Goal: Information Seeking & Learning: Check status

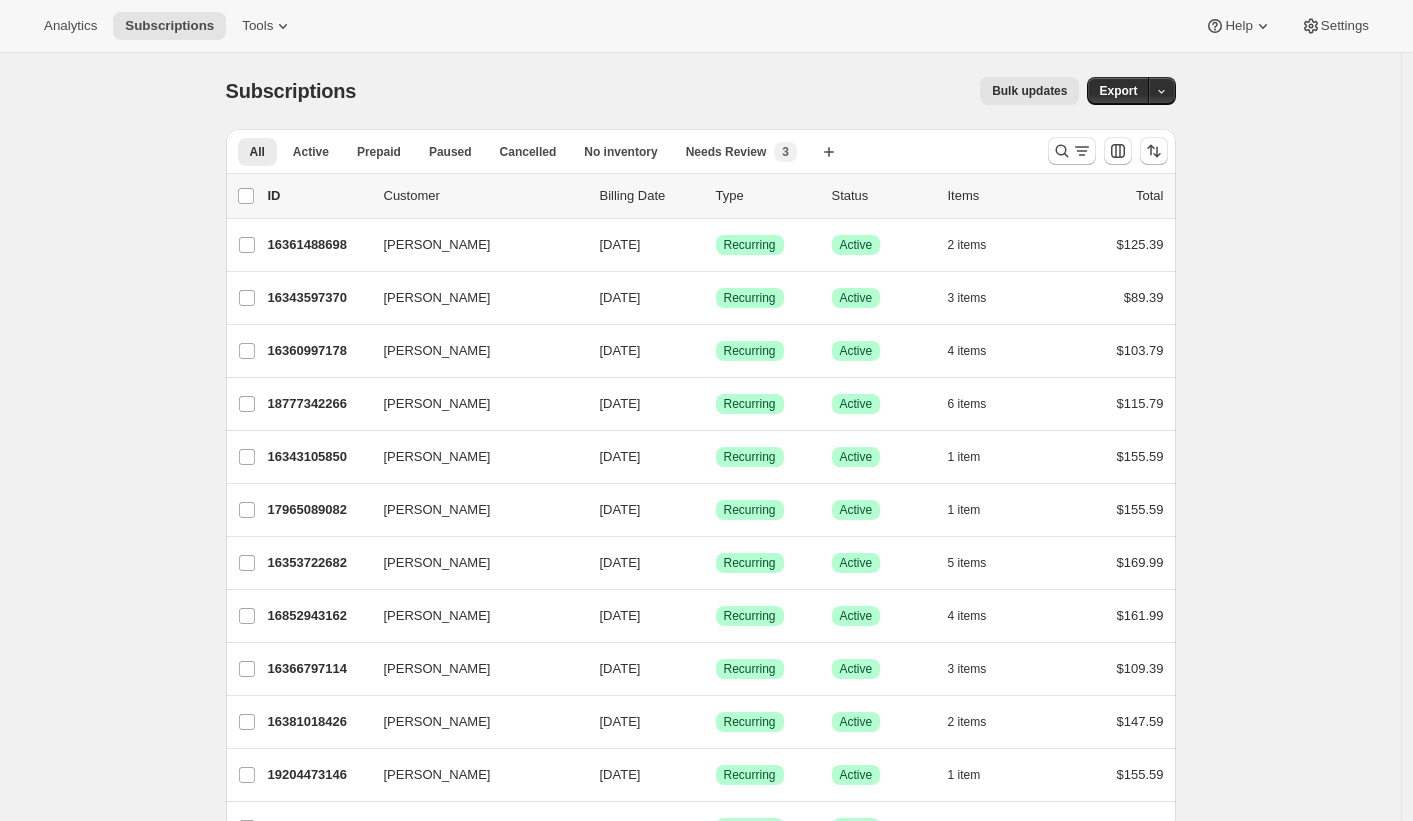
click at [578, 86] on div "Bulk updates" at bounding box center [729, 91] width 699 height 28
click at [88, 24] on span "Analytics" at bounding box center [70, 26] width 53 height 16
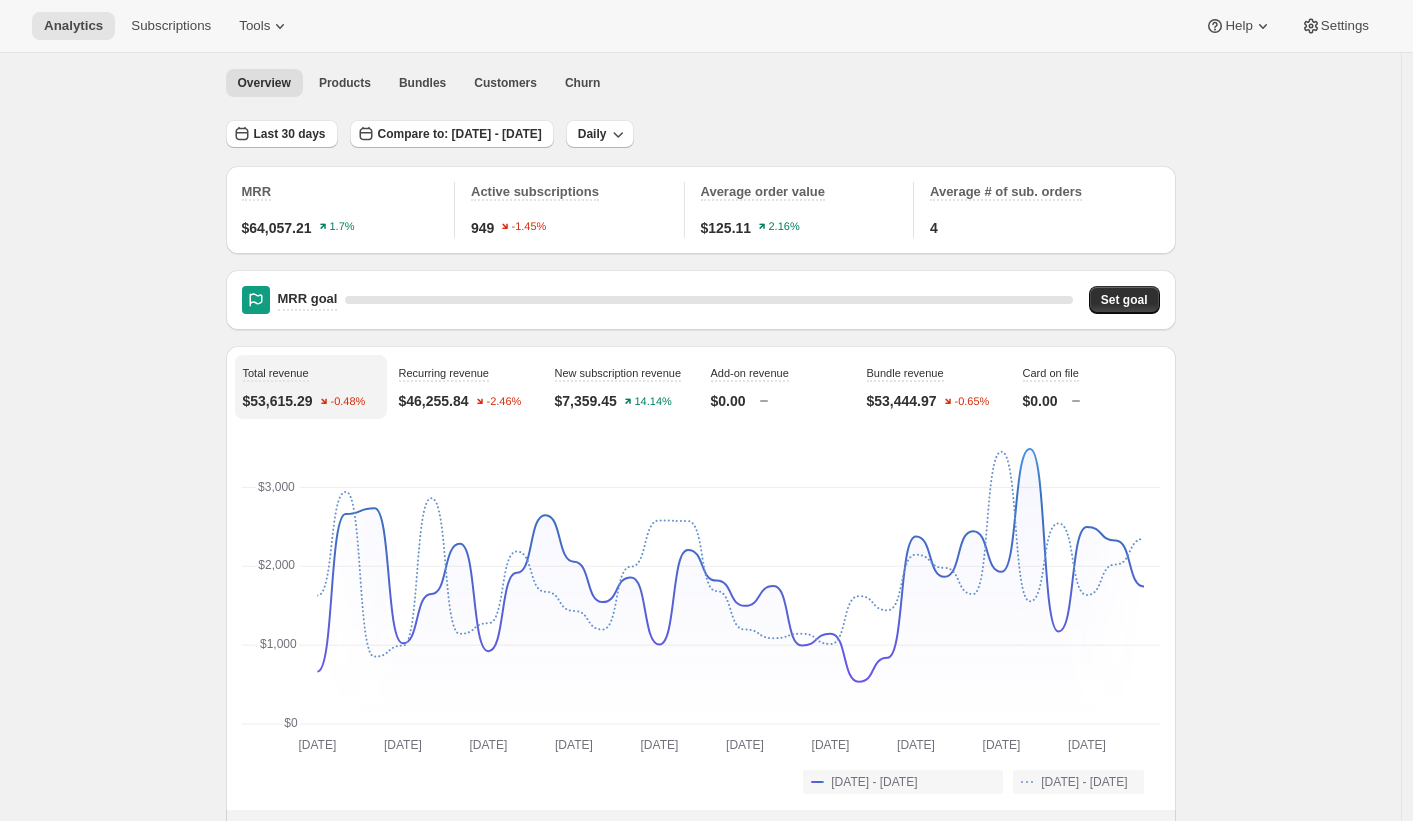
scroll to position [92, 0]
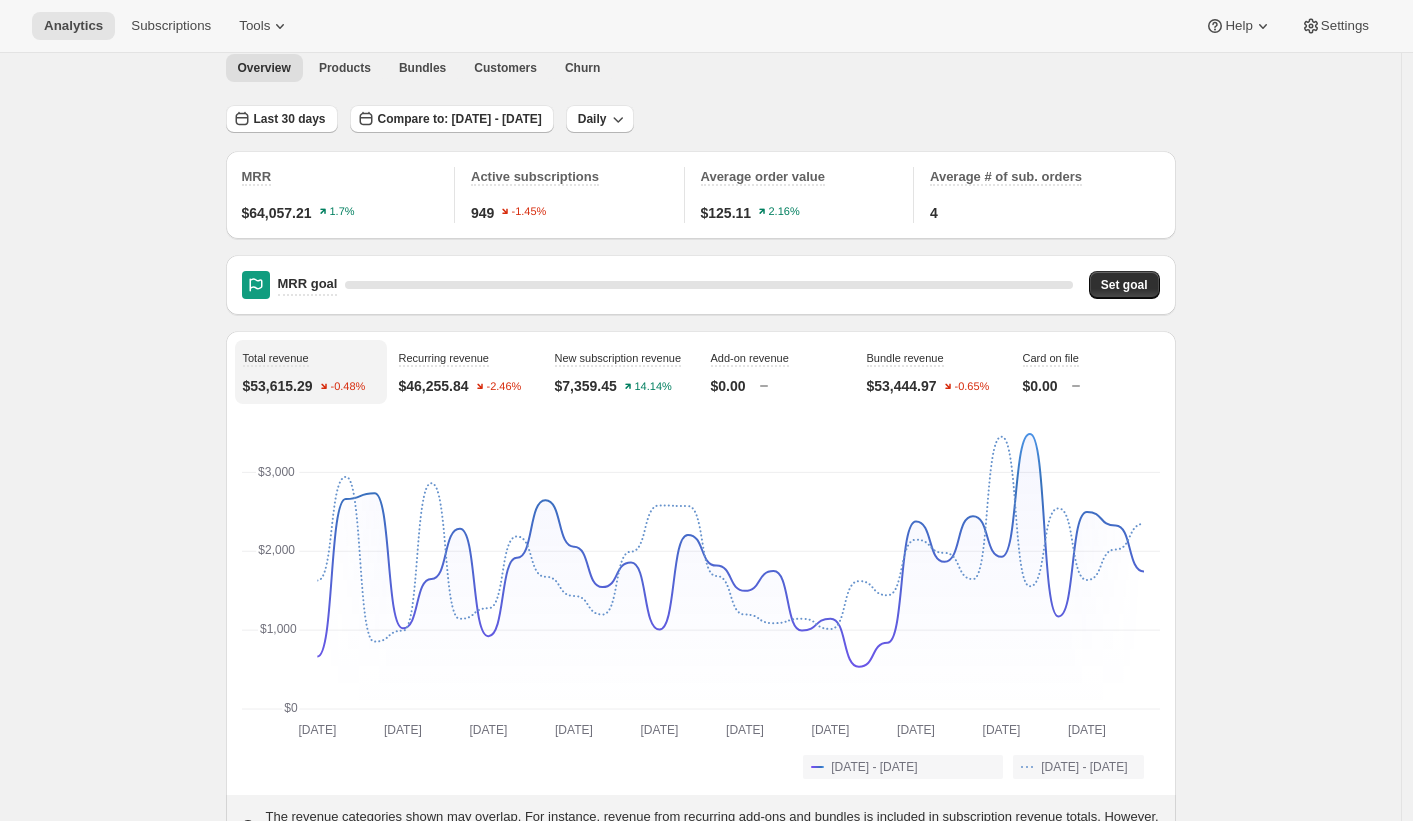
scroll to position [80, 0]
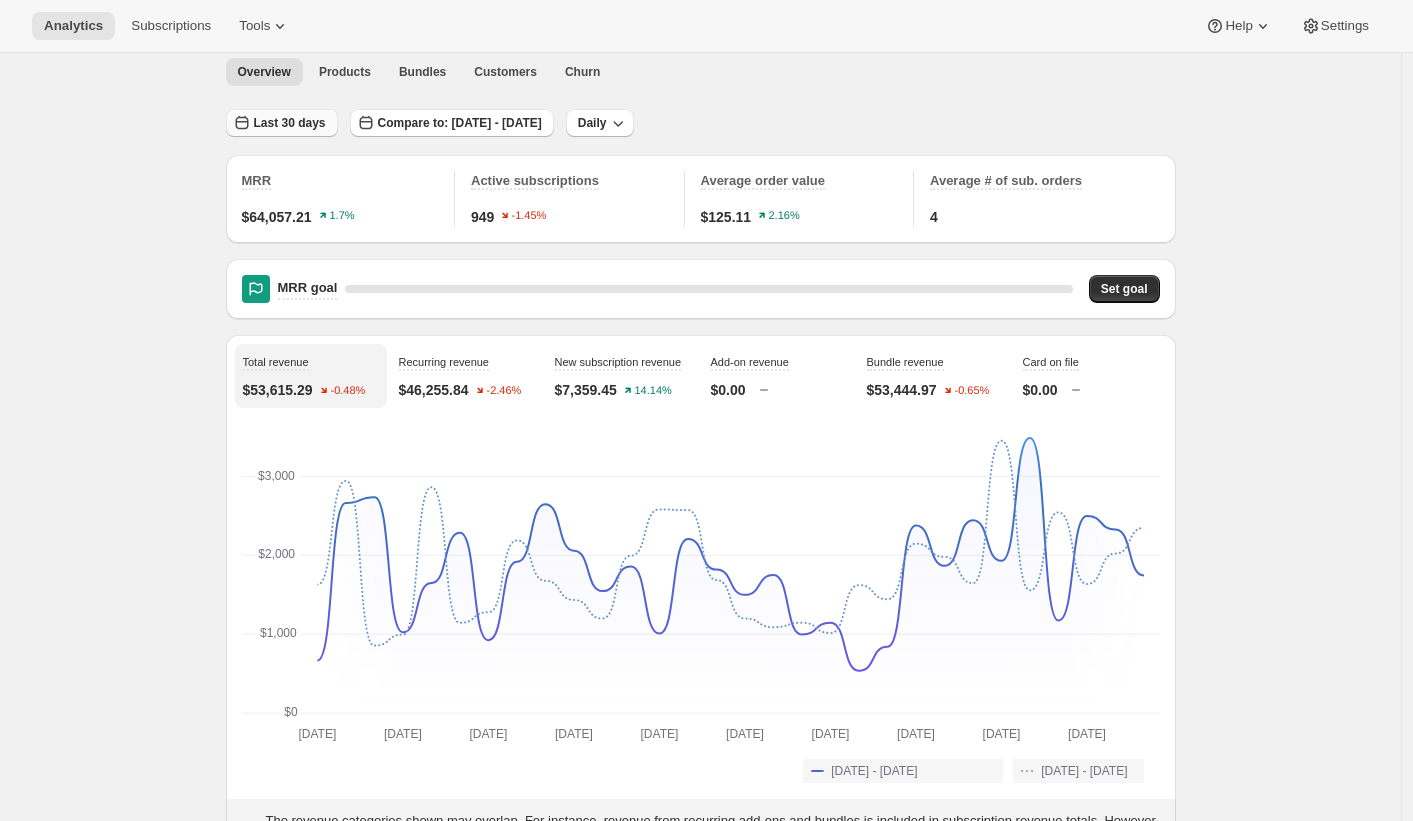
click at [306, 133] on button "Last 30 days" at bounding box center [282, 123] width 112 height 28
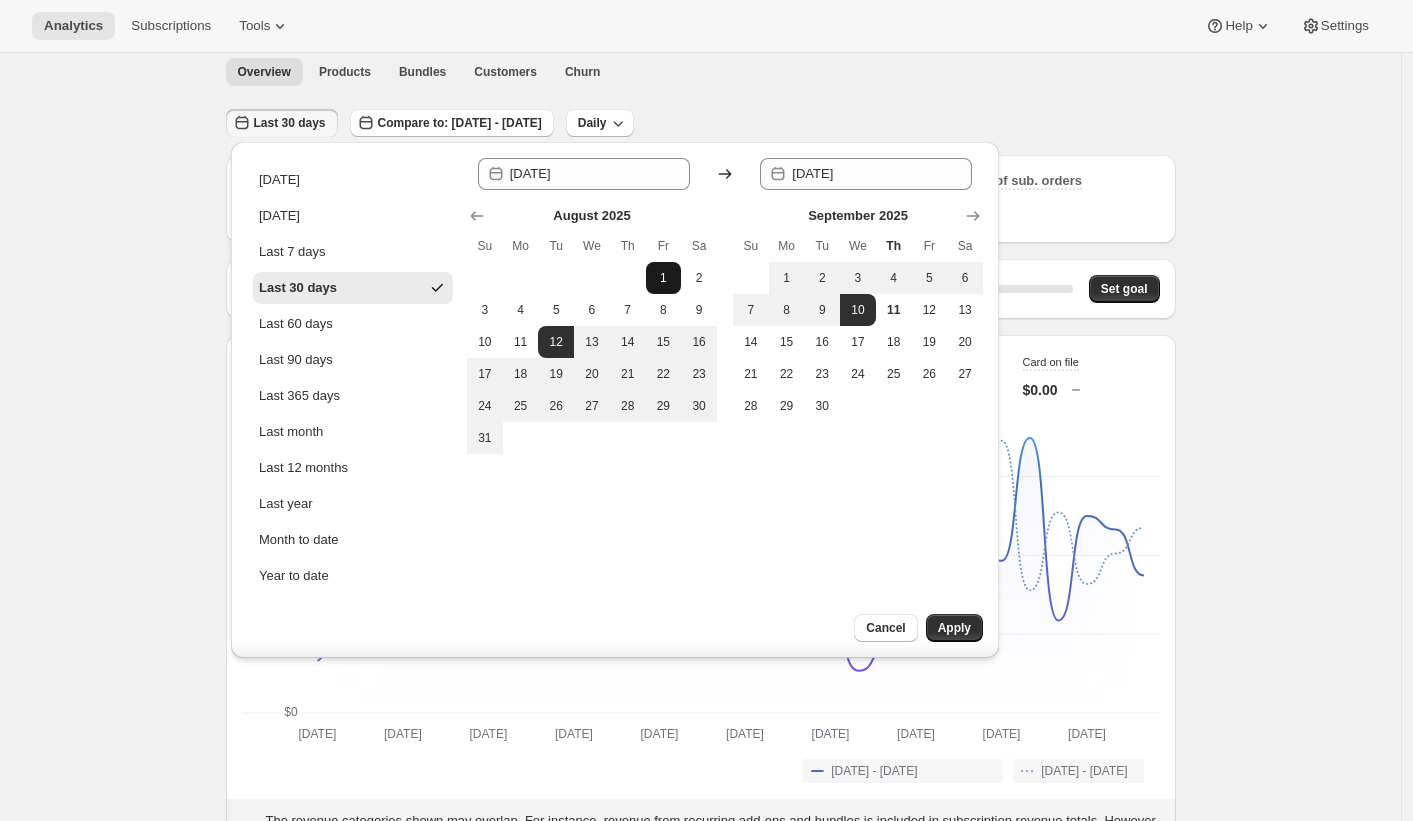
click at [665, 275] on span "1" at bounding box center [664, 278] width 20 height 16
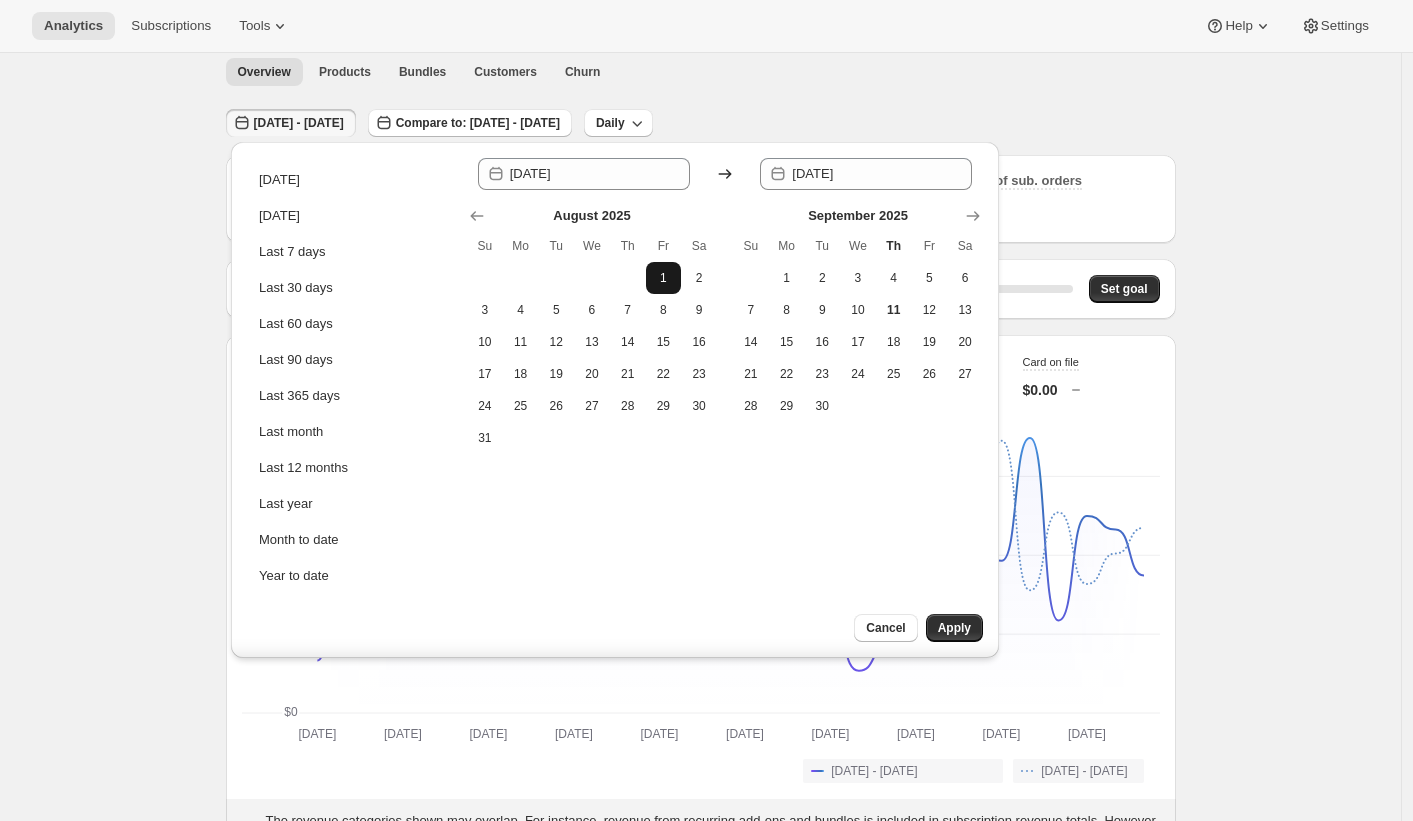
type input "2025-08-01"
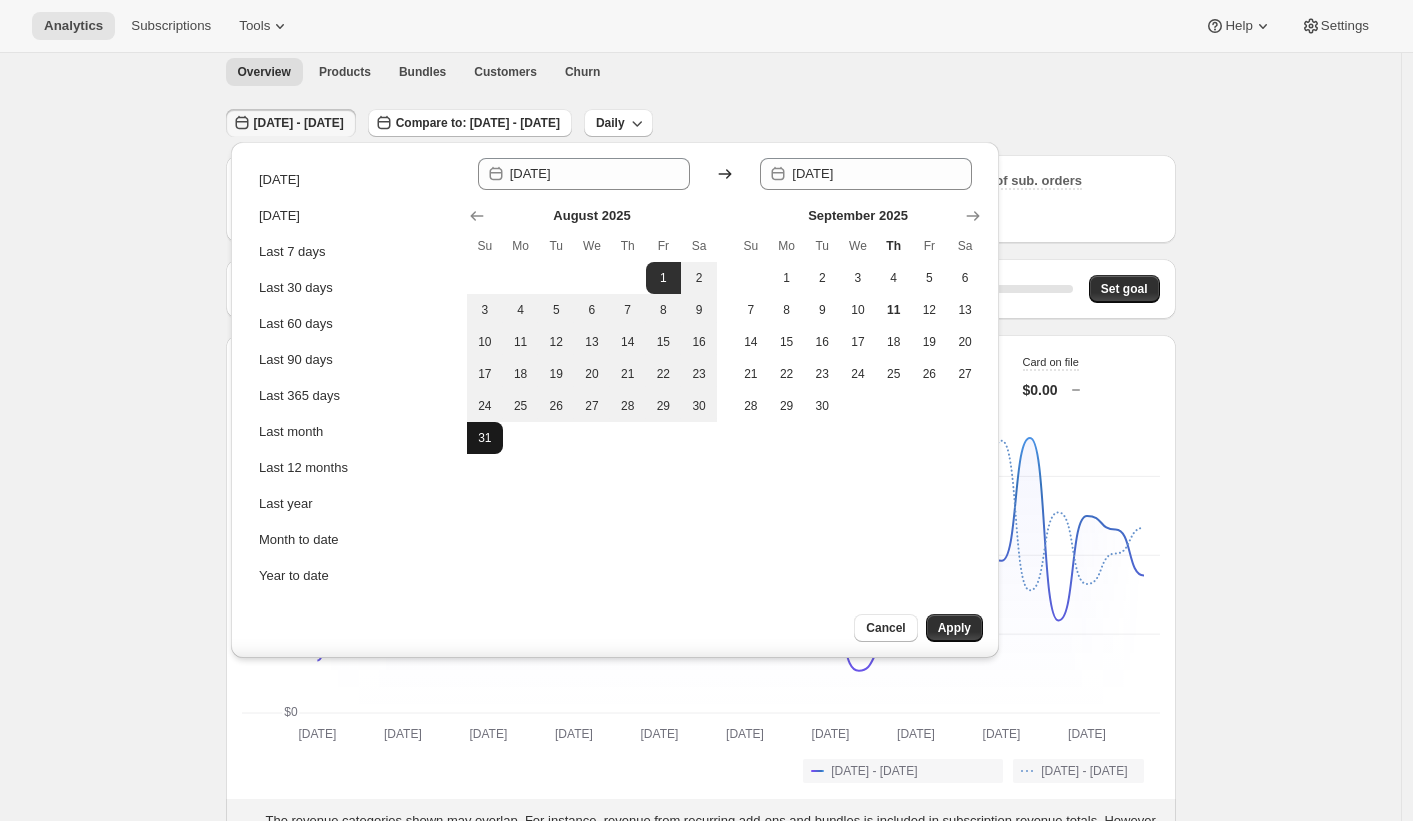
click at [479, 439] on span "31" at bounding box center [485, 438] width 20 height 16
type input "2025-08-31"
click at [961, 625] on span "Apply" at bounding box center [954, 628] width 33 height 16
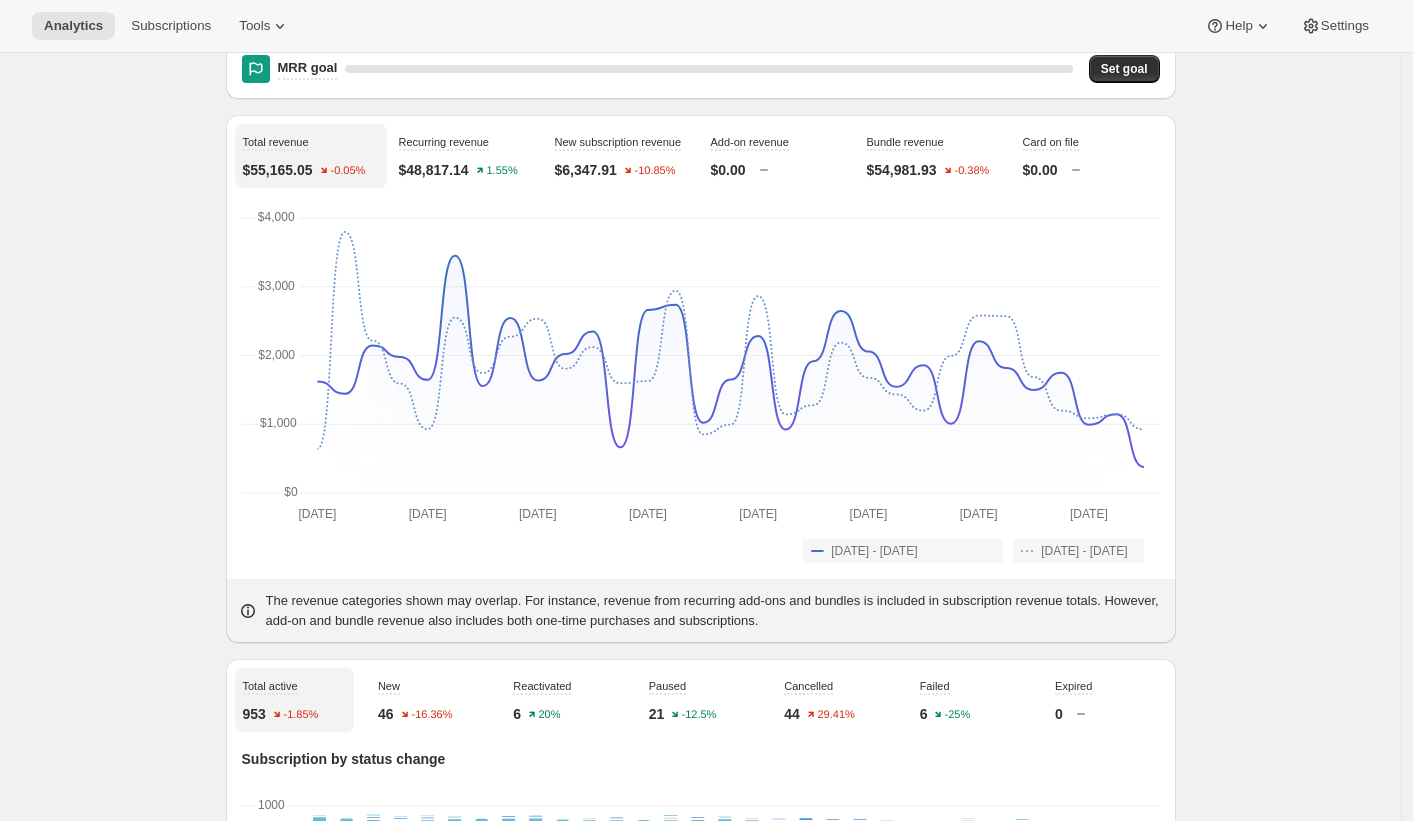
scroll to position [0, 0]
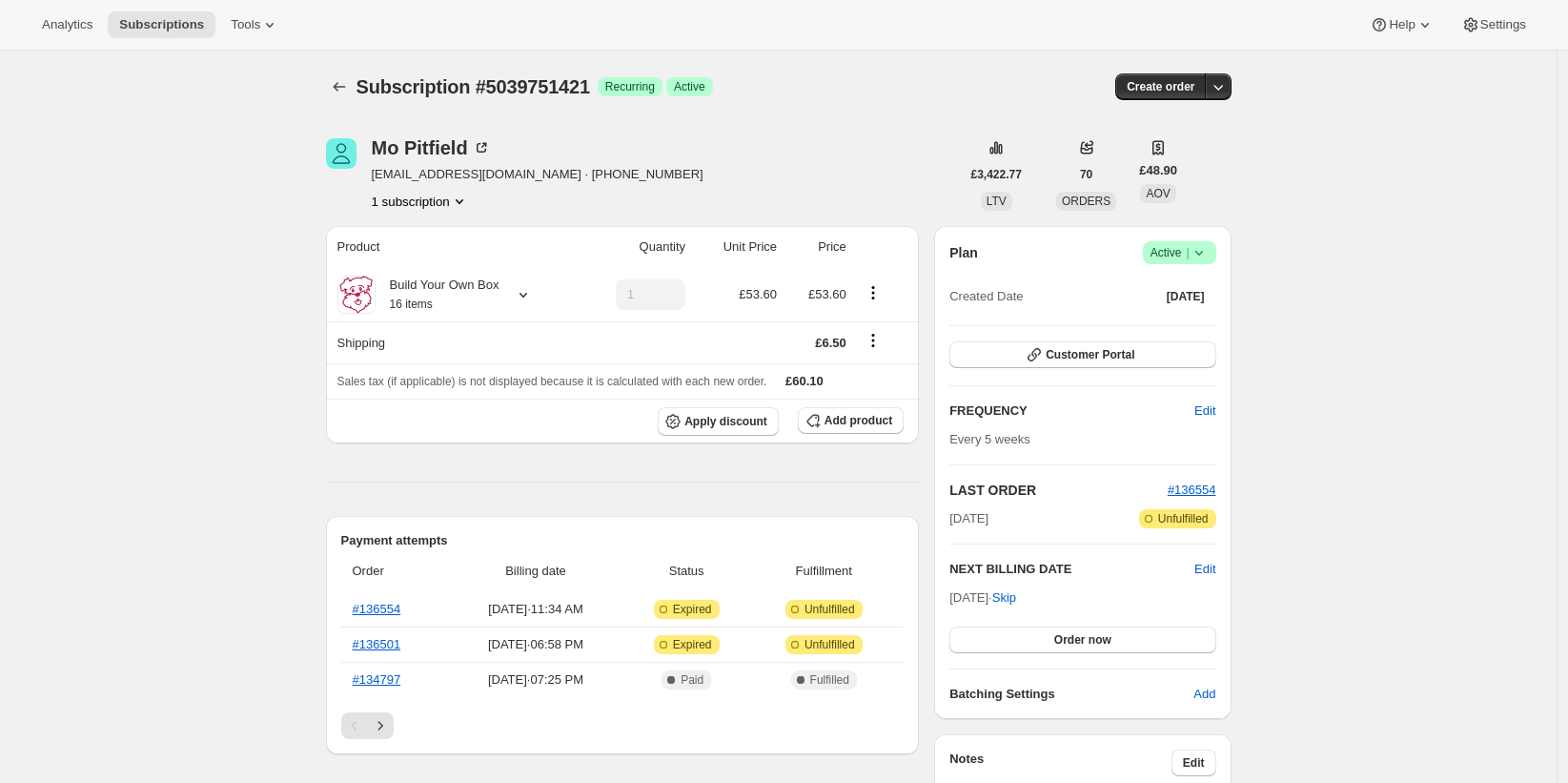
scroll to position [4, 0]
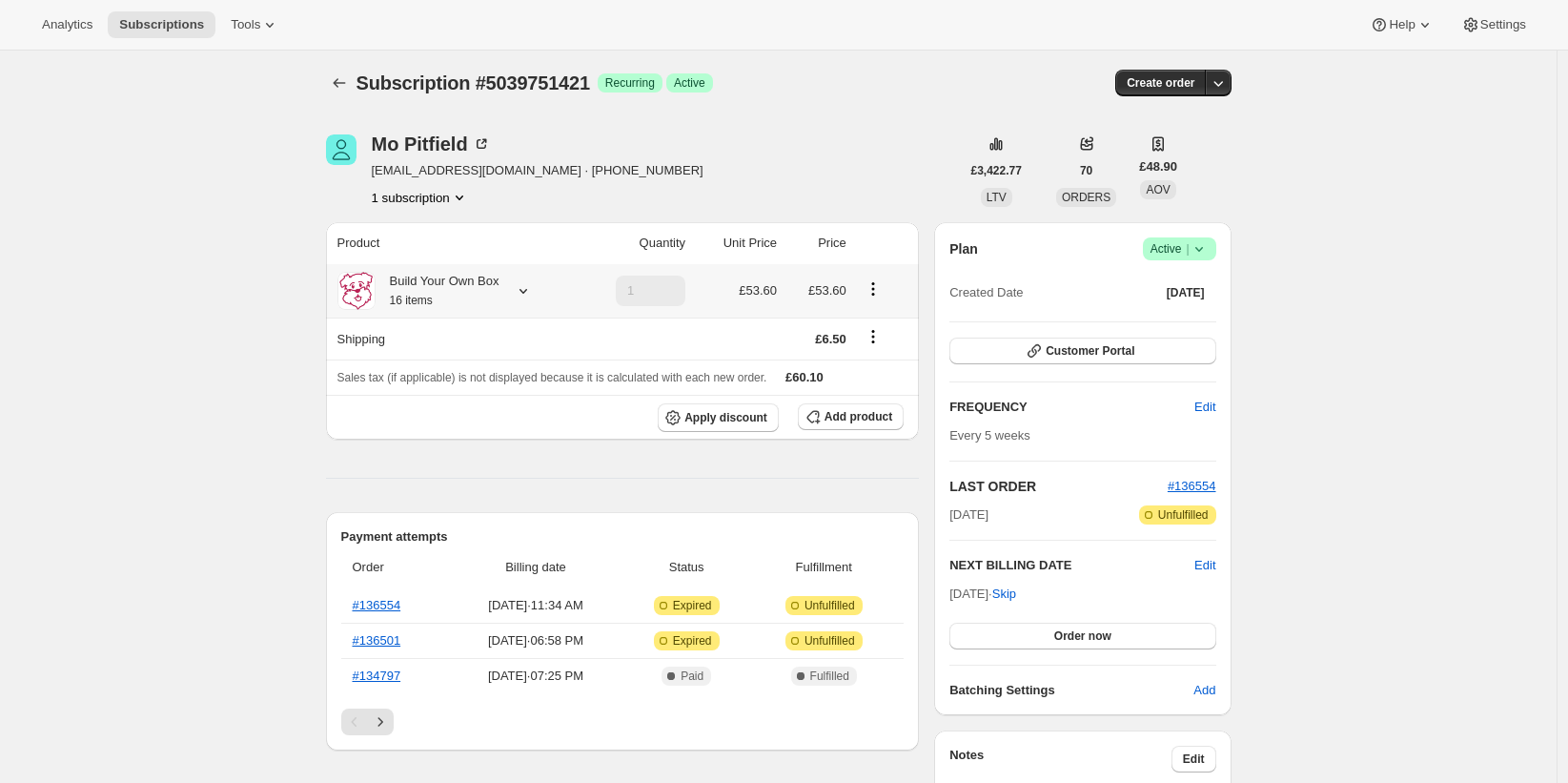
click at [492, 279] on div "Build Your Own Box 16 items" at bounding box center [438, 291] width 124 height 38
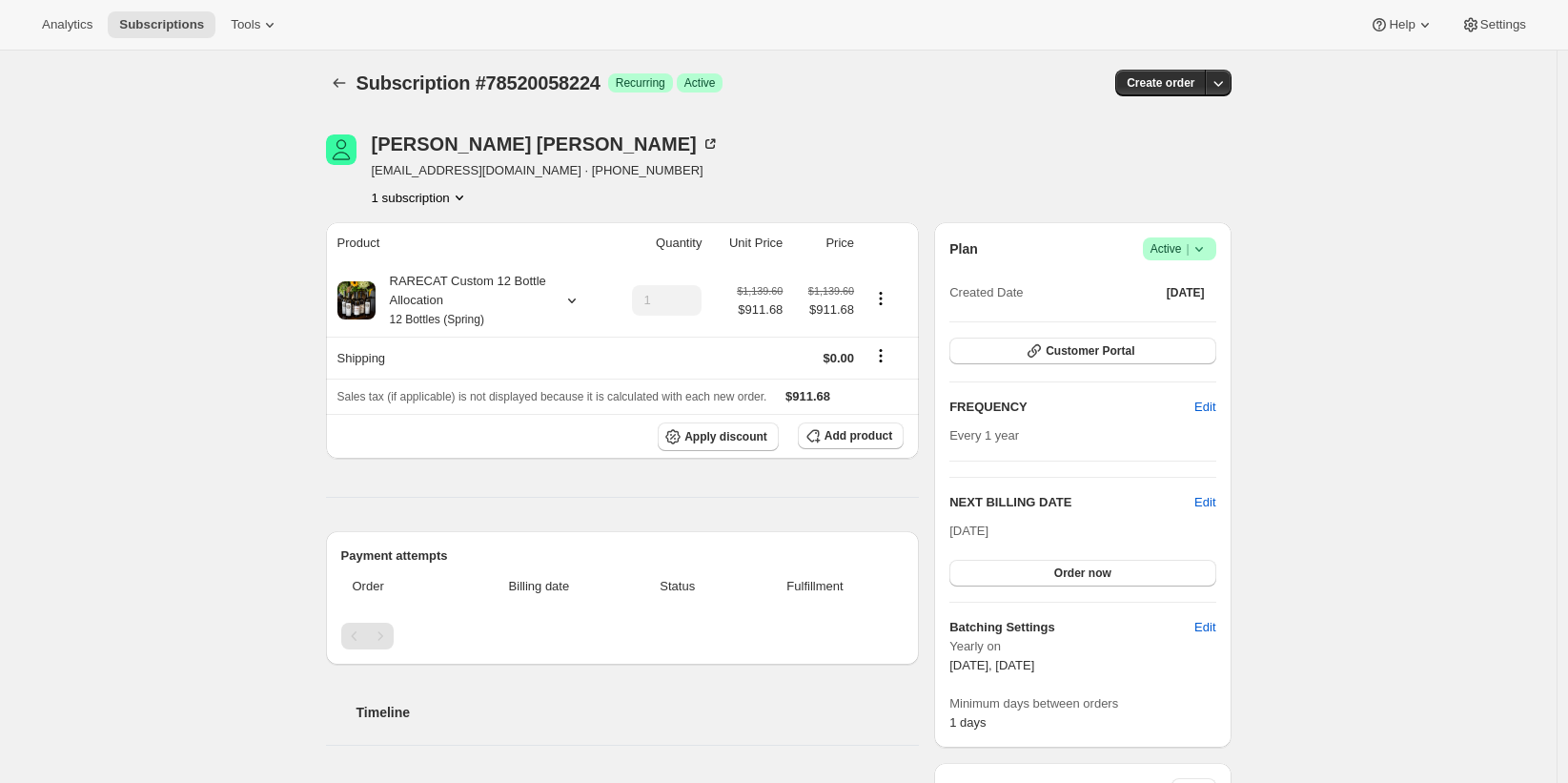
scroll to position [617, 0]
